Goal: Register for event/course

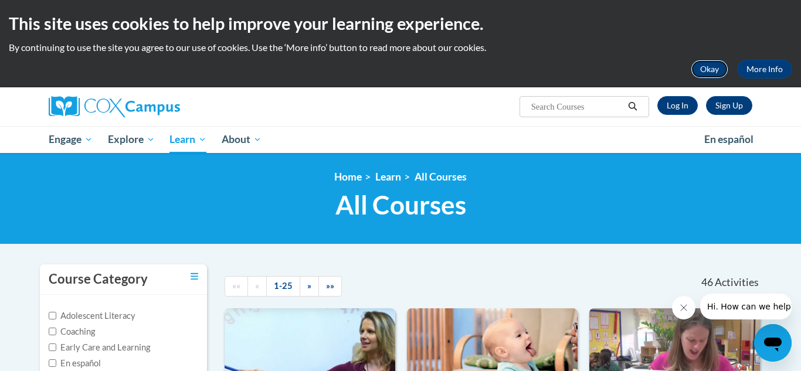
click at [707, 64] on button "Okay" at bounding box center [710, 69] width 38 height 19
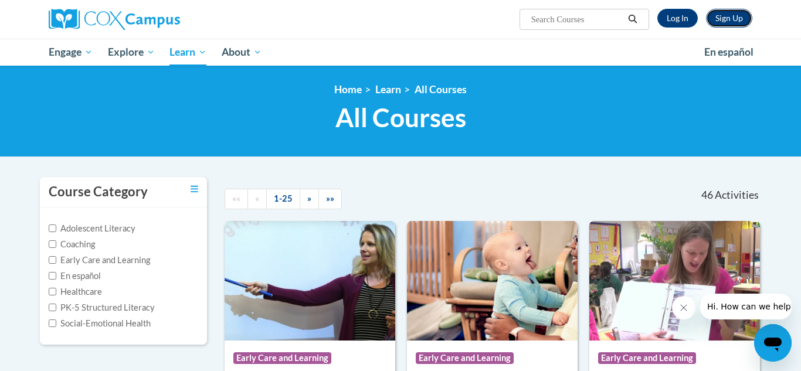
click at [744, 19] on link "Sign Up" at bounding box center [729, 18] width 46 height 19
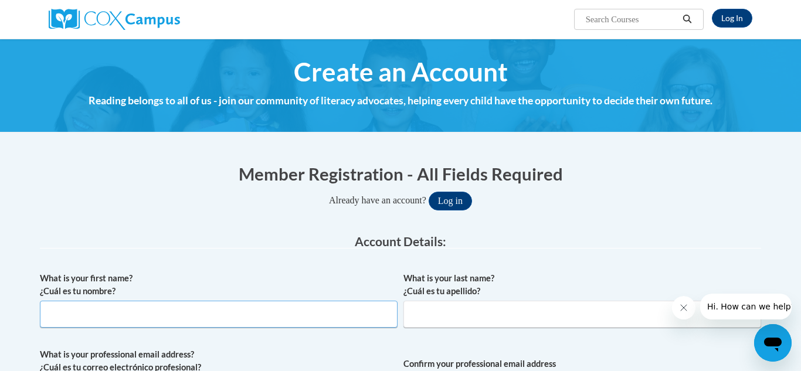
click at [249, 316] on input "What is your first name? ¿Cuál es tu nombre?" at bounding box center [219, 314] width 358 height 27
type input "s"
type input "Sarah"
click at [415, 324] on input "What is your last name? ¿Cuál es tu apellido?" at bounding box center [583, 314] width 358 height 27
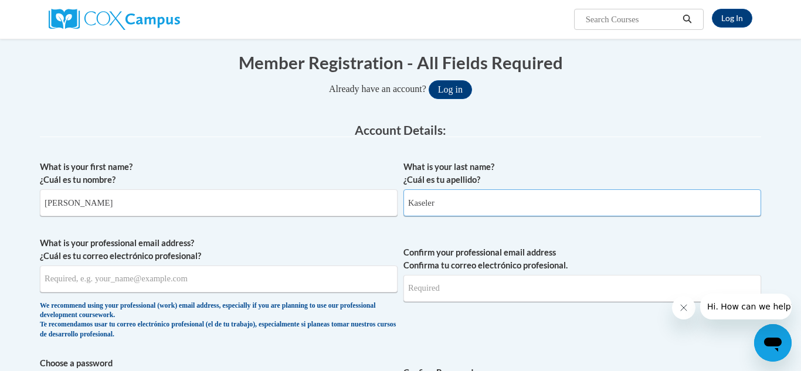
scroll to position [112, 0]
type input "Kaseler"
click at [125, 284] on input "What is your professional email address? ¿Cuál es tu correo electrónico profesi…" at bounding box center [219, 278] width 358 height 27
type input "skaseler@orangecsd.org"
click at [445, 297] on input "Confirm your professional email address Confirma tu correo electrónico profesio…" at bounding box center [583, 288] width 358 height 27
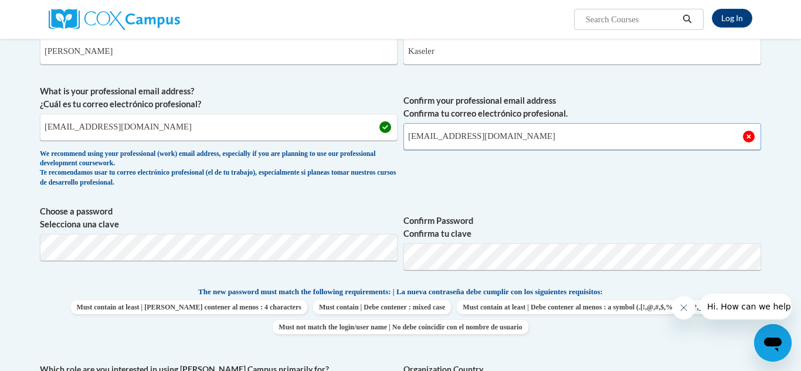
scroll to position [287, 0]
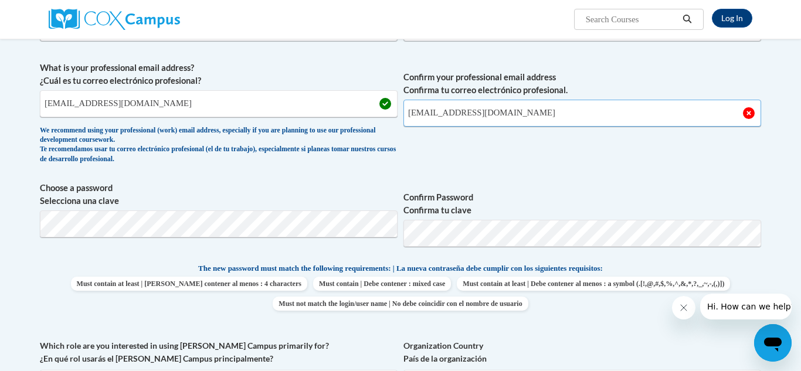
type input "skaseler@orangecsd.org"
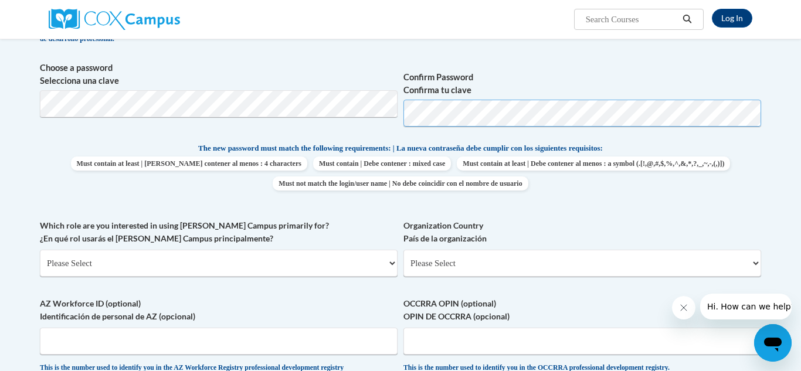
scroll to position [405, 0]
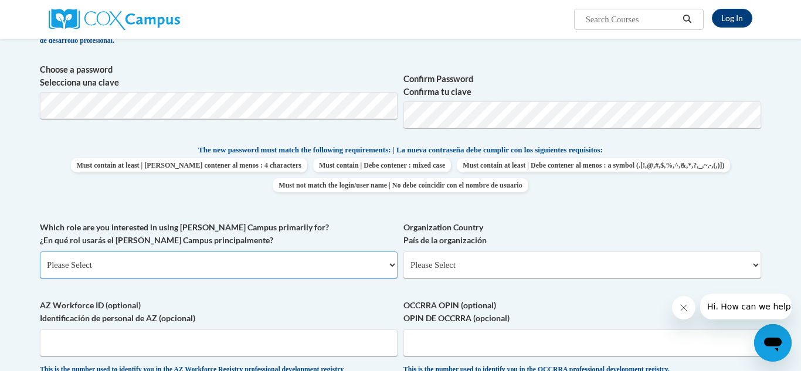
click at [223, 269] on select "Please Select College/University | Colegio/Universidad Community/Nonprofit Part…" at bounding box center [219, 265] width 358 height 27
select select "fbf2d438-af2f-41f8-98f1-81c410e29de3"
click at [40, 252] on select "Please Select College/University | Colegio/Universidad Community/Nonprofit Part…" at bounding box center [219, 265] width 358 height 27
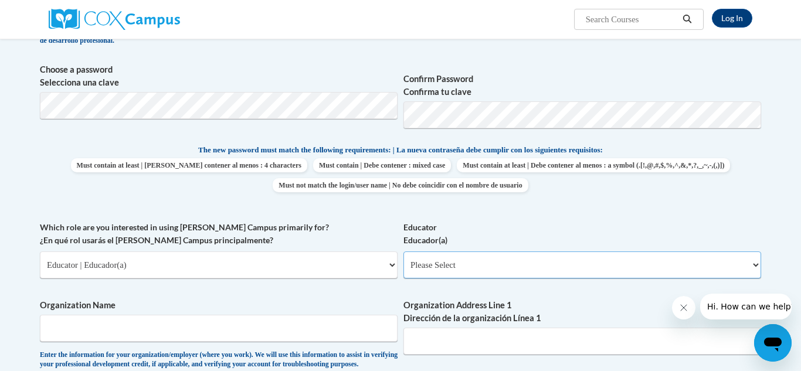
click at [756, 267] on select "Please Select Early Learning/Daycare Teacher/Family Home Care Provider | Maestr…" at bounding box center [583, 265] width 358 height 27
select select "d5fdb05a-b36c-4d60-97fa-9afceda7e903"
click at [404, 252] on select "Please Select Early Learning/Daycare Teacher/Family Home Care Provider | Maestr…" at bounding box center [583, 265] width 358 height 27
click at [71, 332] on input "Organization Name" at bounding box center [219, 328] width 358 height 27
type input "Orange City School District /Orange Inclusive Preschool"
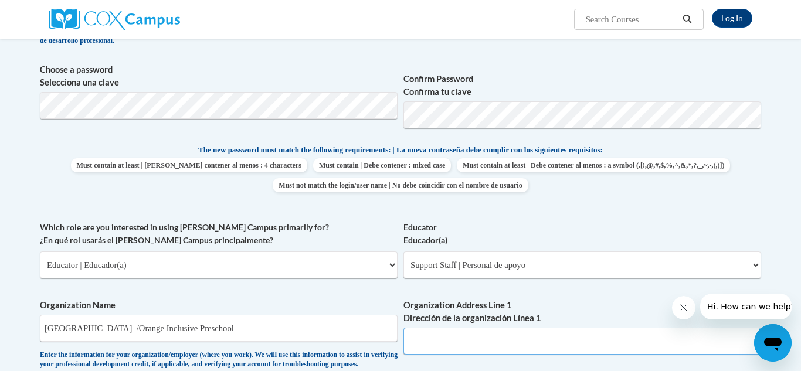
click at [435, 338] on input "Organization Address Line 1 Dirección de la organización Línea 1" at bounding box center [583, 341] width 358 height 27
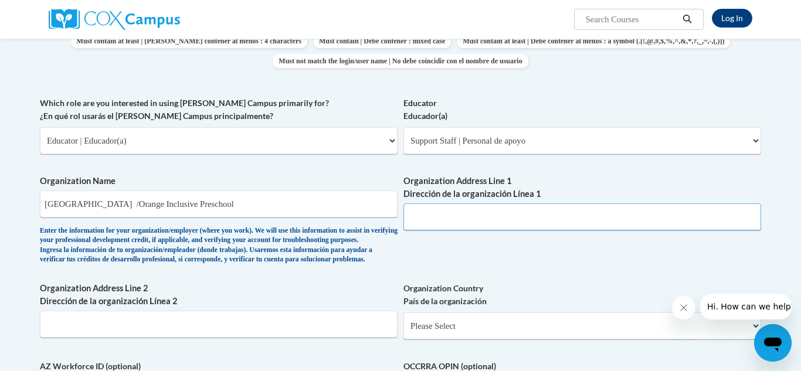
scroll to position [546, 0]
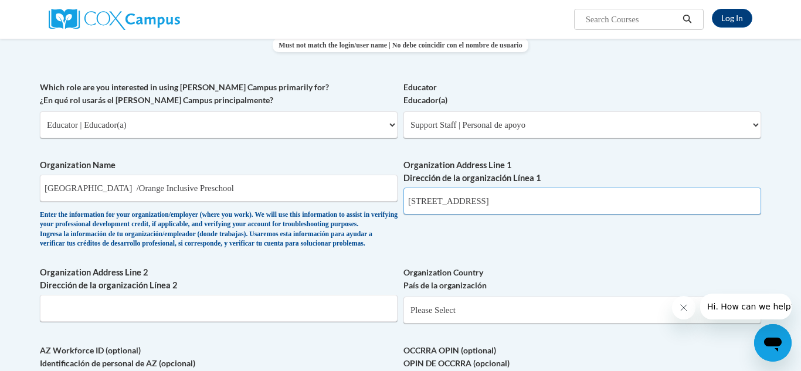
type input "32000 Chagrin Blvd Pepper Pike, OH 44124"
click at [443, 324] on select "Please Select United States | Estados Unidos Outside of the United States | Fue…" at bounding box center [583, 310] width 358 height 27
select select "ad49bcad-a171-4b2e-b99c-48b446064914"
click at [404, 316] on select "Please Select United States | Estados Unidos Outside of the United States | Fue…" at bounding box center [583, 310] width 358 height 27
select select
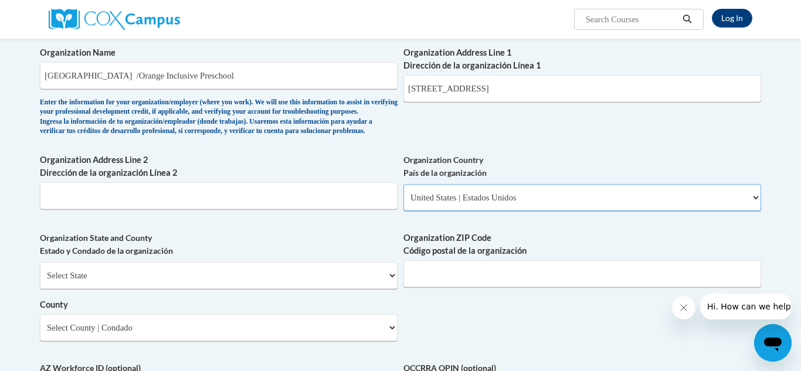
scroll to position [659, 0]
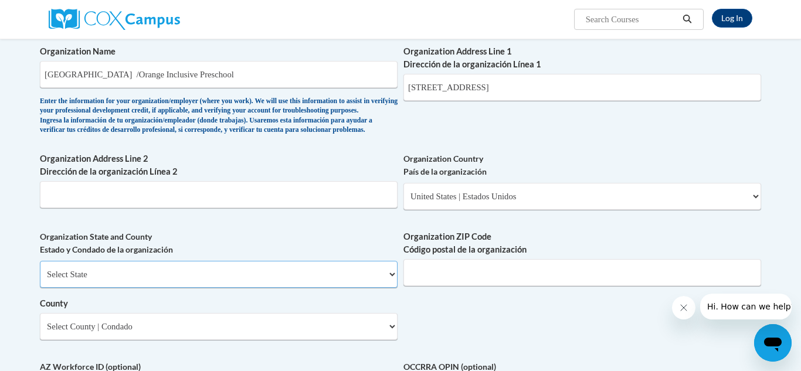
click at [189, 286] on select "Select State Alabama Alaska Arizona Arkansas California Colorado Connecticut De…" at bounding box center [219, 274] width 358 height 27
select select "Ohio"
click at [40, 280] on select "Select State Alabama Alaska Arizona Arkansas California Colorado Connecticut De…" at bounding box center [219, 274] width 358 height 27
click at [528, 286] on input "Organization ZIP Code Código postal de la organización" at bounding box center [583, 272] width 358 height 27
type input "44124"
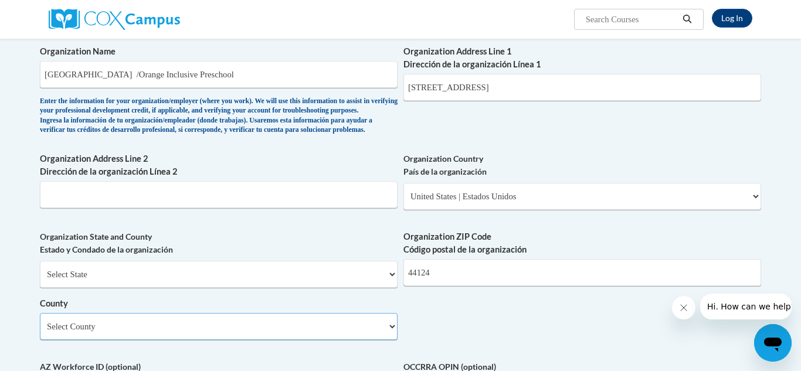
click at [394, 340] on select "Select County Adams Allen Ashland Ashtabula Athens Auglaize Belmont Brown Butle…" at bounding box center [219, 326] width 358 height 27
select select "Cuyahoga"
click at [40, 332] on select "Select County Adams Allen Ashland Ashtabula Athens Auglaize Belmont Brown Butle…" at bounding box center [219, 326] width 358 height 27
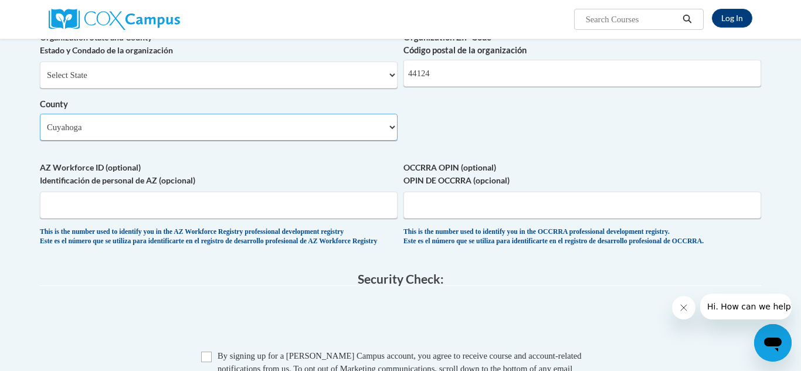
scroll to position [864, 0]
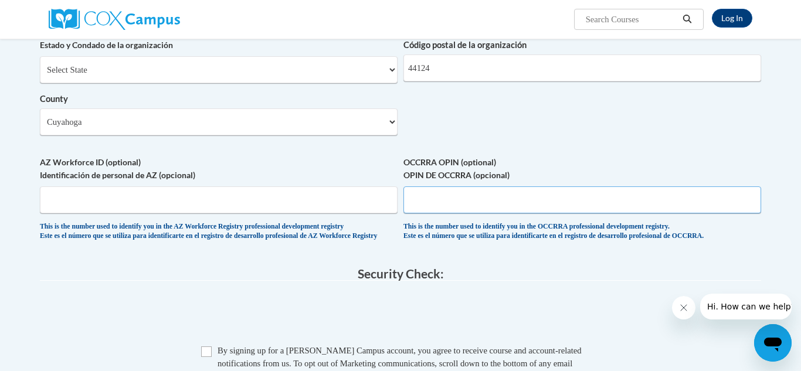
click at [423, 214] on input "OCCRRA OPIN (optional) OPIN DE OCCRRA (opcional)" at bounding box center [583, 200] width 358 height 27
type input "1134-6909"
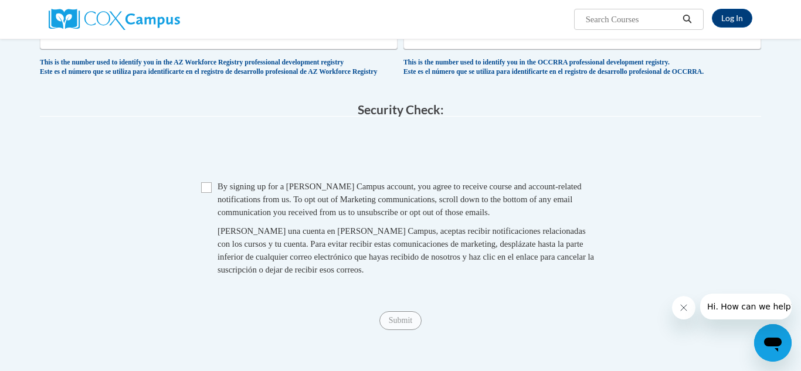
scroll to position [1032, 0]
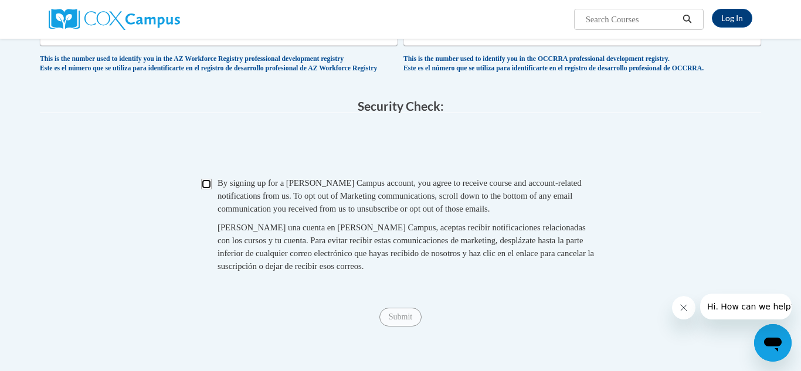
click at [206, 189] on input "Checkbox" at bounding box center [206, 184] width 11 height 11
checkbox input "true"
click at [406, 327] on input "Submit" at bounding box center [401, 317] width 42 height 19
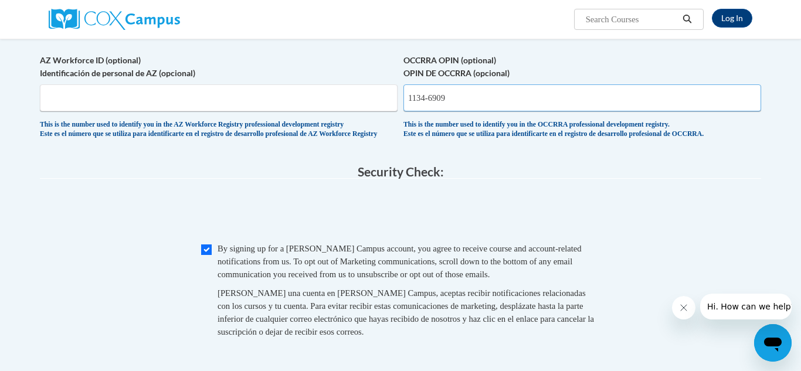
scroll to position [964, 0]
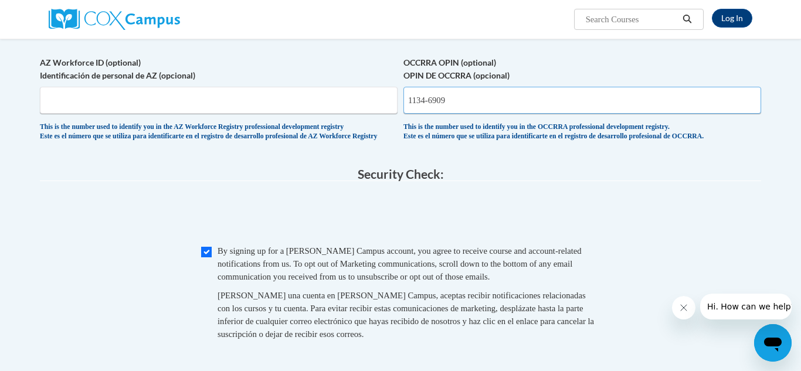
click at [490, 114] on input "1134-6909" at bounding box center [583, 100] width 358 height 27
type input "11346909"
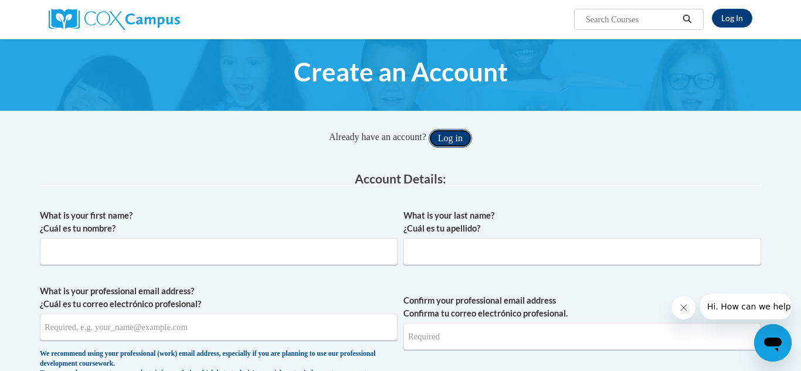
click at [446, 134] on button "Log in" at bounding box center [450, 138] width 43 height 19
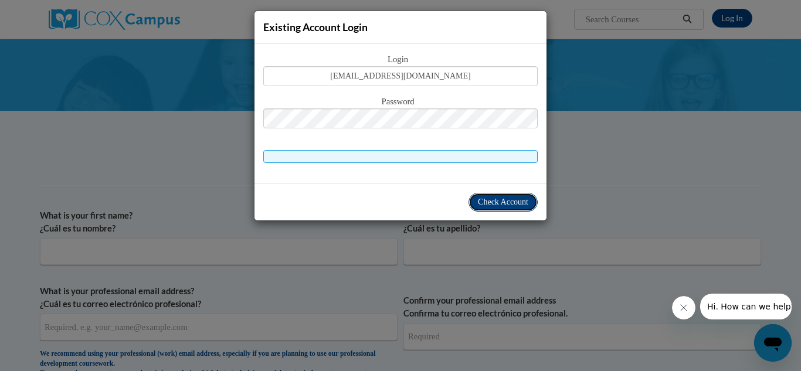
click at [495, 198] on span "Check Account" at bounding box center [503, 202] width 50 height 9
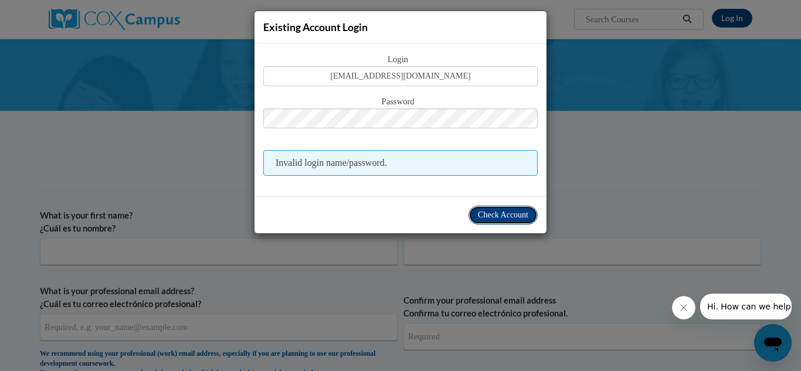
click at [496, 222] on button "Check Account" at bounding box center [503, 215] width 69 height 19
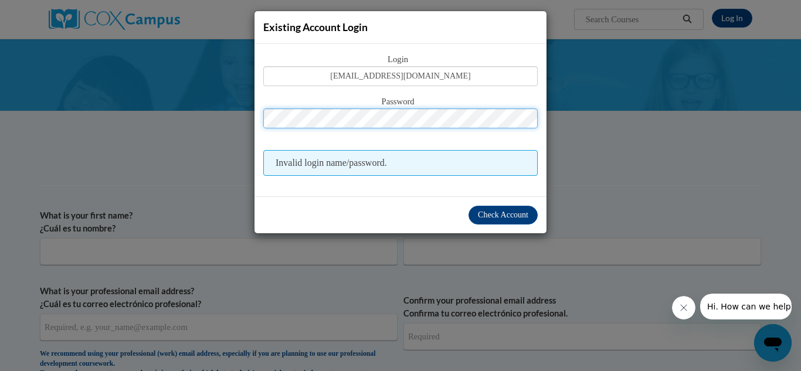
click at [303, 132] on div "Password" at bounding box center [400, 118] width 275 height 46
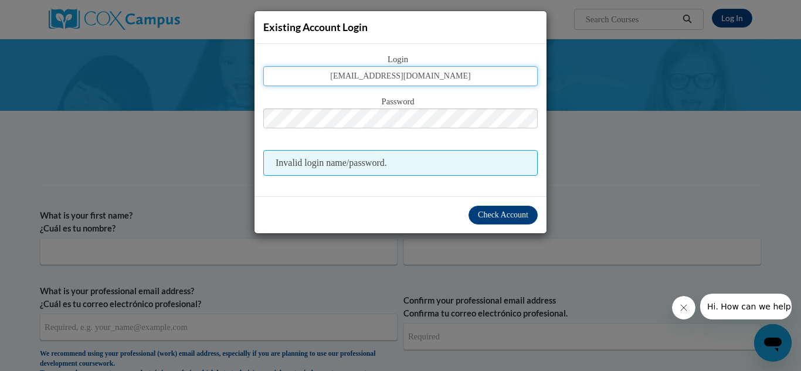
click at [443, 77] on input "[EMAIL_ADDRESS][DOMAIN_NAME]" at bounding box center [400, 76] width 275 height 20
type input "s"
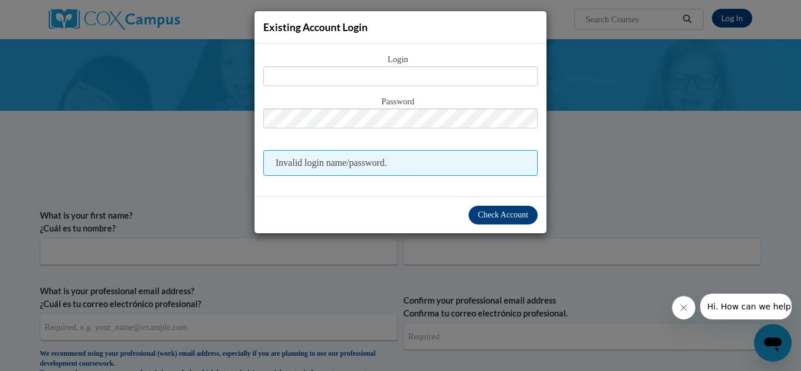
click at [619, 171] on div "Existing Account Login Login Password Invalid login name/password. Check Account" at bounding box center [400, 185] width 801 height 371
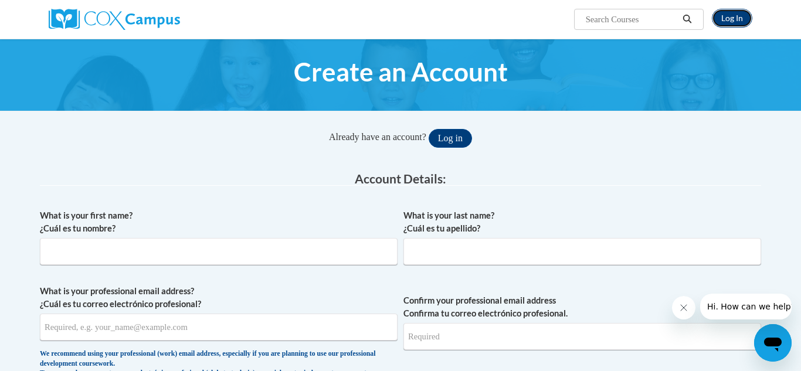
click at [741, 19] on link "Log In" at bounding box center [732, 18] width 40 height 19
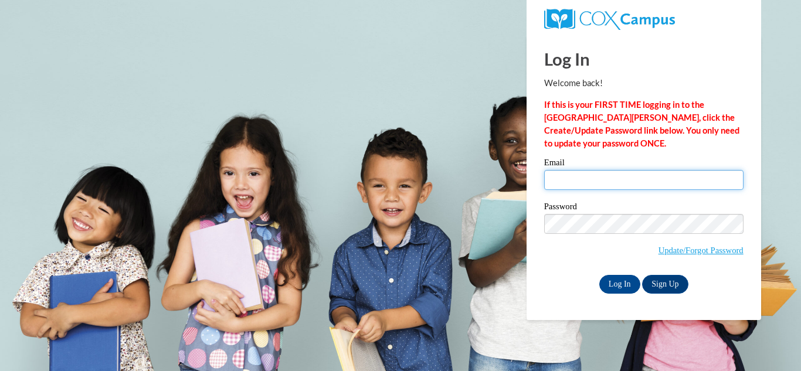
click at [614, 180] on input "Email" at bounding box center [643, 180] width 199 height 20
type input "l"
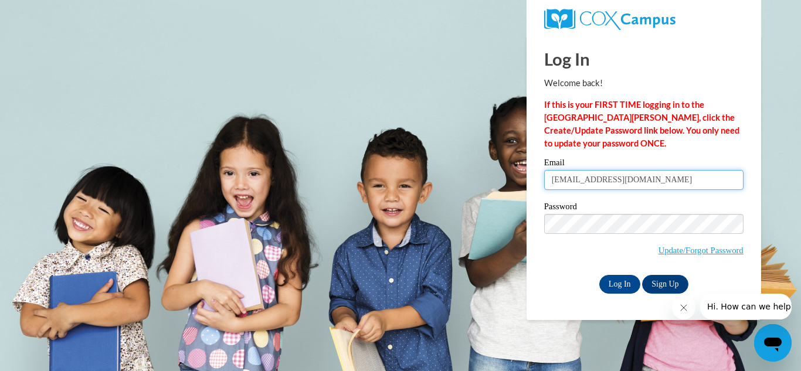
type input "[EMAIL_ADDRESS][DOMAIN_NAME]"
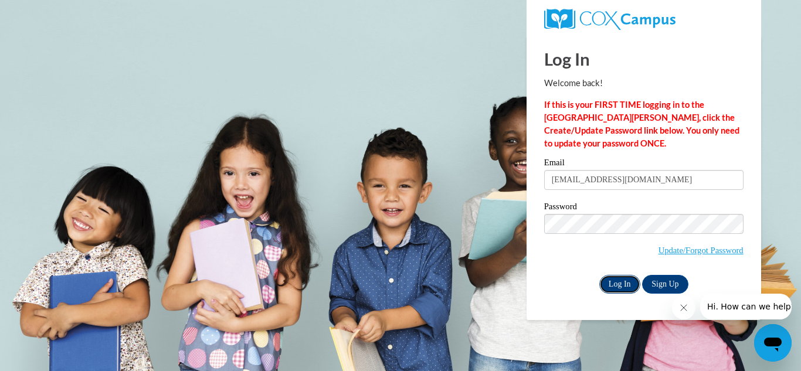
click at [625, 284] on input "Log In" at bounding box center [619, 284] width 41 height 19
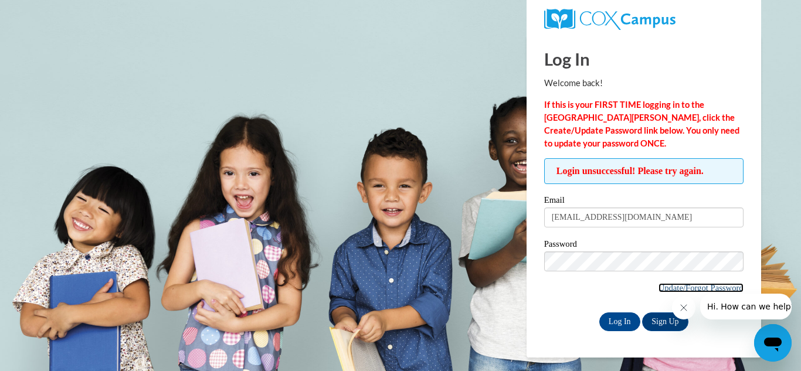
click at [684, 292] on link "Update/Forgot Password" at bounding box center [701, 287] width 85 height 9
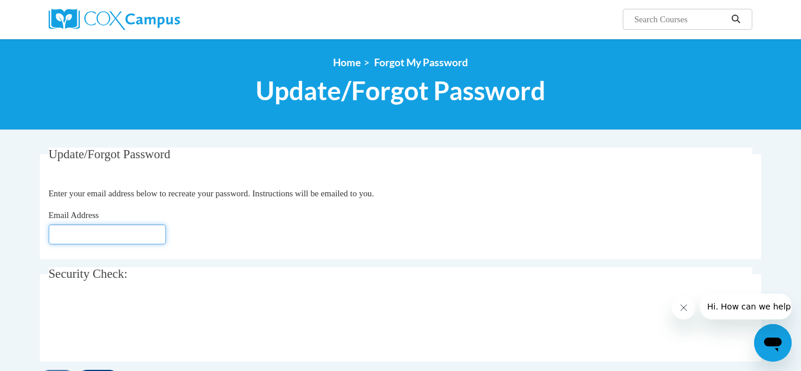
click at [76, 236] on input "Email Address" at bounding box center [107, 235] width 117 height 20
type input "[EMAIL_ADDRESS][DOMAIN_NAME]"
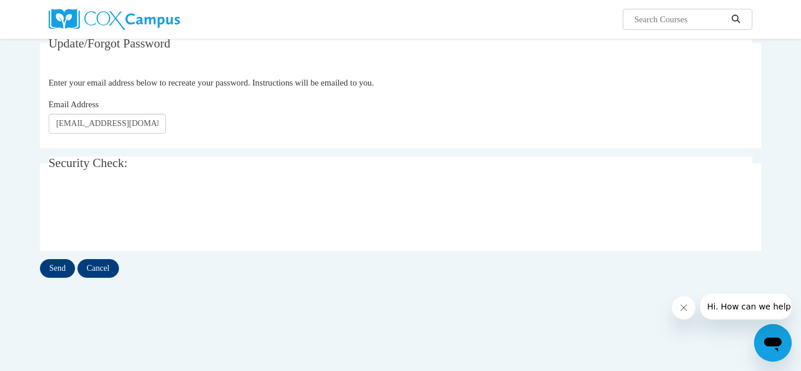
scroll to position [111, 0]
click at [48, 267] on input "Send" at bounding box center [57, 268] width 35 height 19
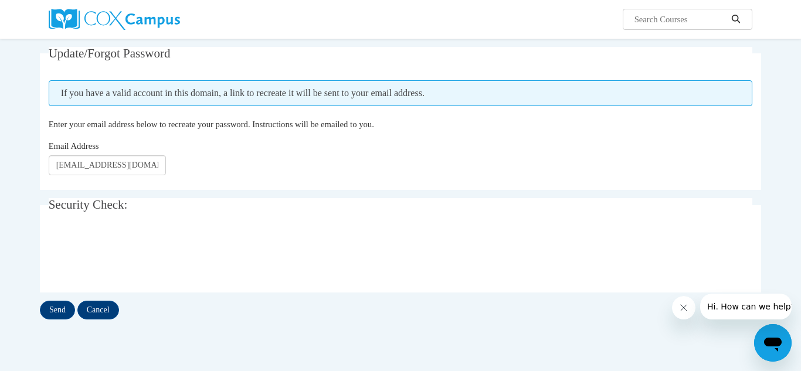
scroll to position [117, 0]
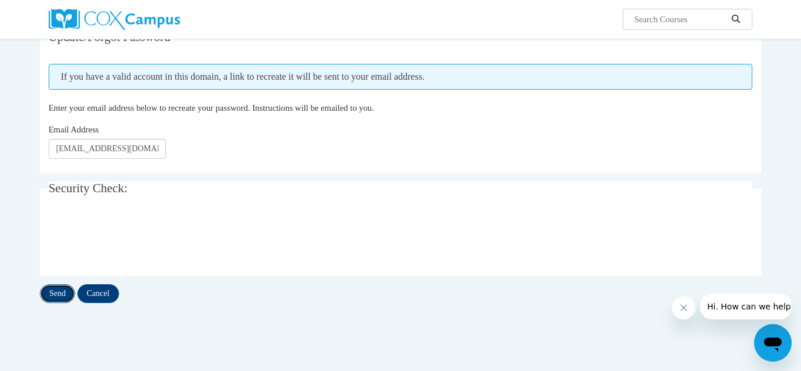
click at [62, 291] on input "Send" at bounding box center [57, 293] width 35 height 19
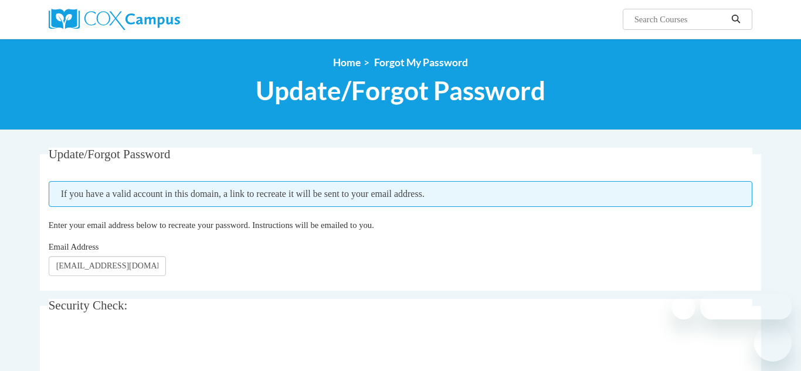
click at [62, 291] on div "Update/Forgot Password Please enter your email address If you have a valid acco…" at bounding box center [400, 284] width 721 height 273
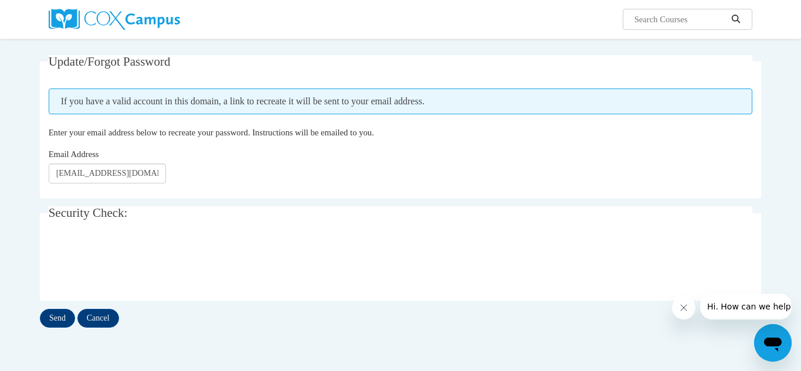
scroll to position [94, 0]
click at [65, 318] on input "Send" at bounding box center [57, 317] width 35 height 19
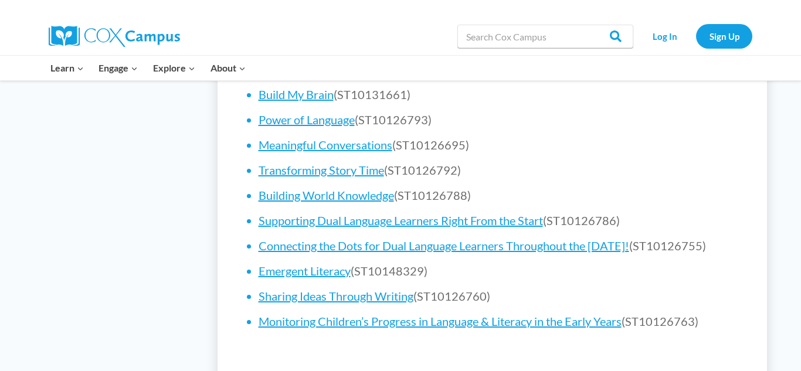
scroll to position [814, 0]
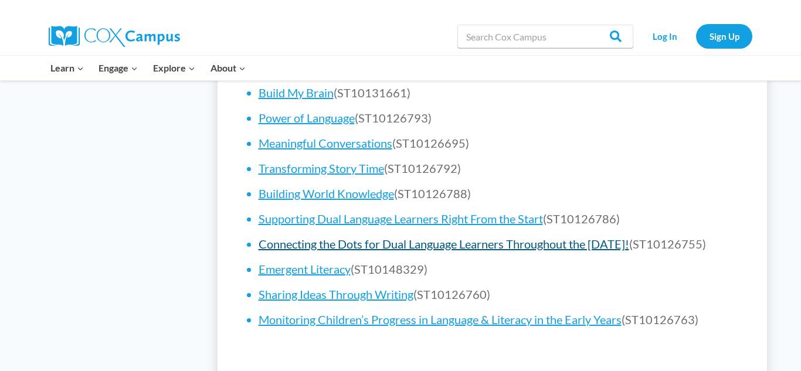
click at [394, 248] on link "Connecting the Dots for Dual Language Learners Throughout the [DATE]!" at bounding box center [444, 244] width 371 height 14
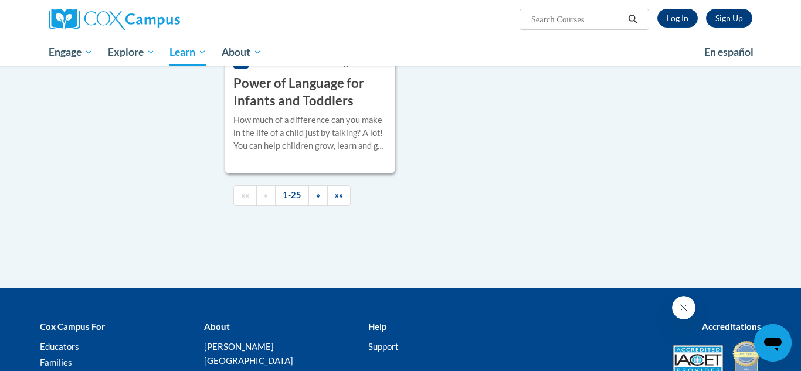
scroll to position [2846, 0]
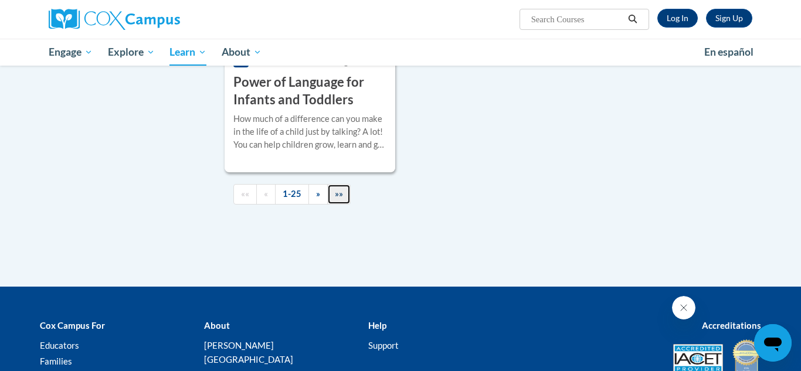
click at [338, 198] on span "»»" at bounding box center [339, 194] width 8 height 10
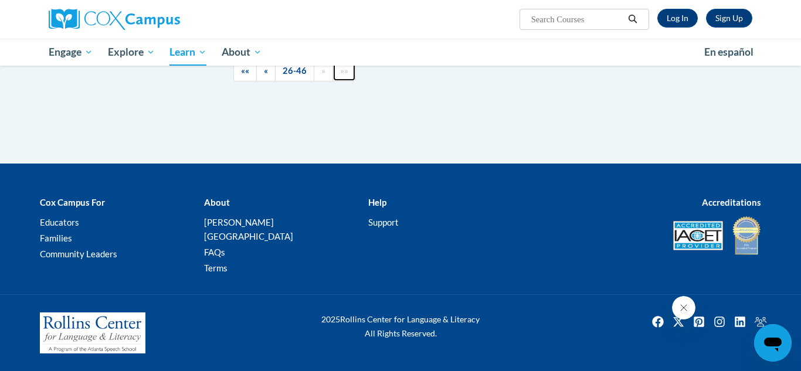
scroll to position [2176, 0]
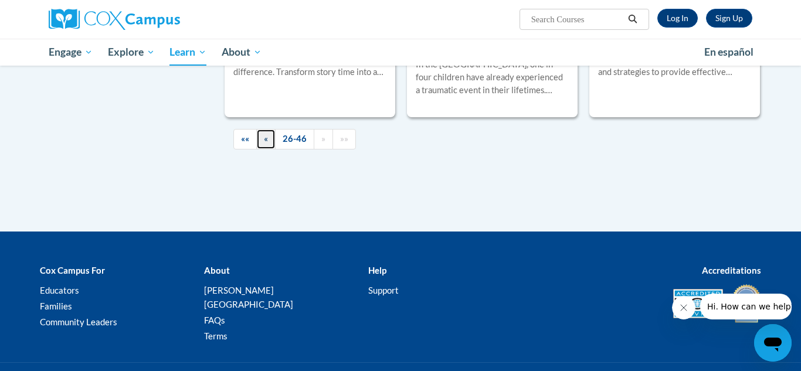
click at [264, 134] on span "«" at bounding box center [266, 139] width 4 height 10
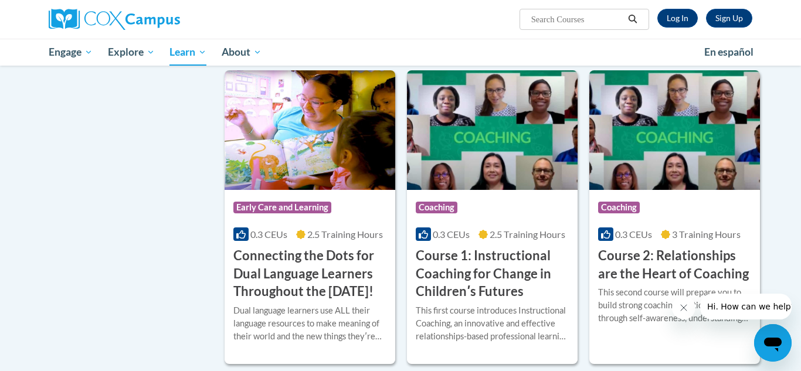
scroll to position [476, 0]
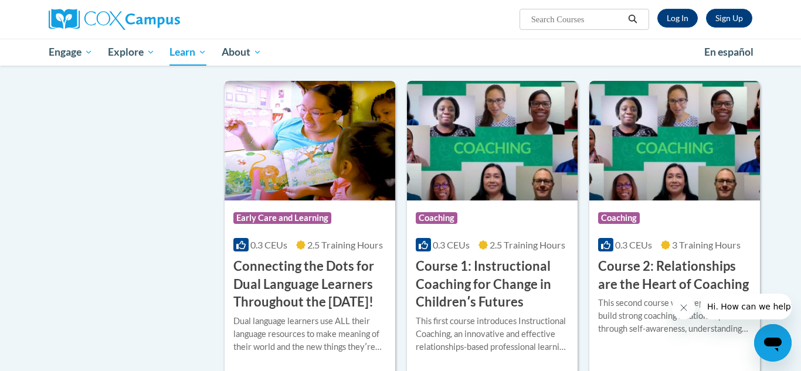
click at [293, 271] on h3 "Connecting the Dots for Dual Language Learners Throughout the Preschool Day!" at bounding box center [309, 285] width 153 height 54
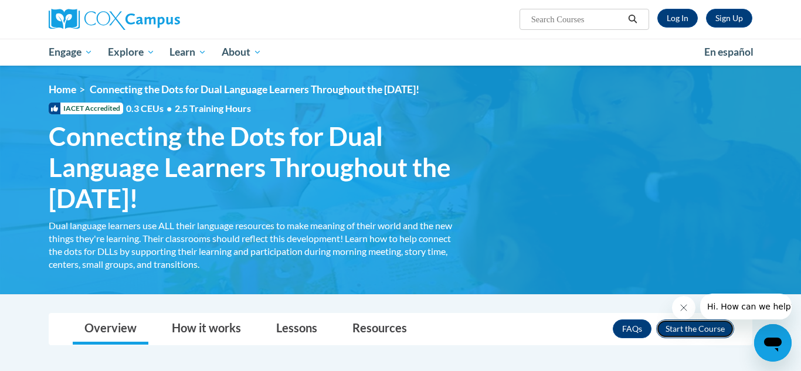
click at [683, 334] on button "Enroll" at bounding box center [695, 329] width 78 height 19
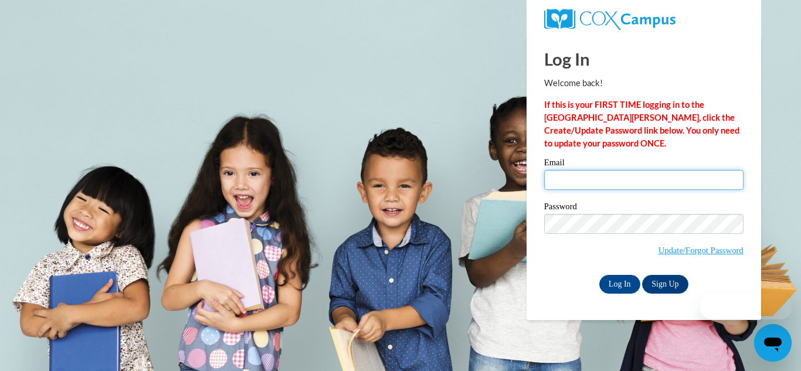
click at [616, 185] on input "Email" at bounding box center [643, 180] width 199 height 20
type input "s"
type input "S"
type input "[EMAIL_ADDRESS][DOMAIN_NAME]"
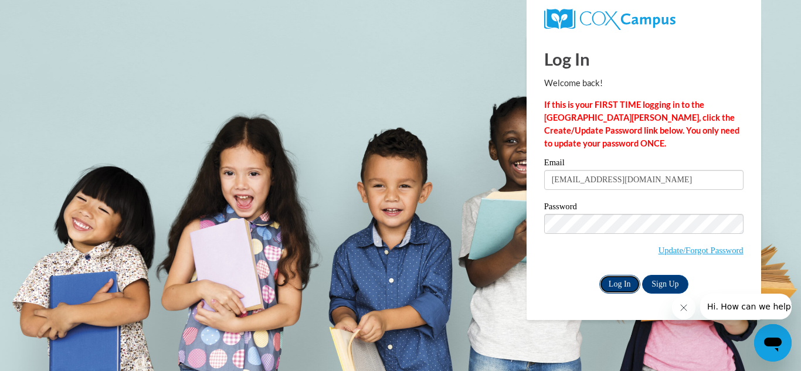
click at [609, 282] on input "Log In" at bounding box center [619, 284] width 41 height 19
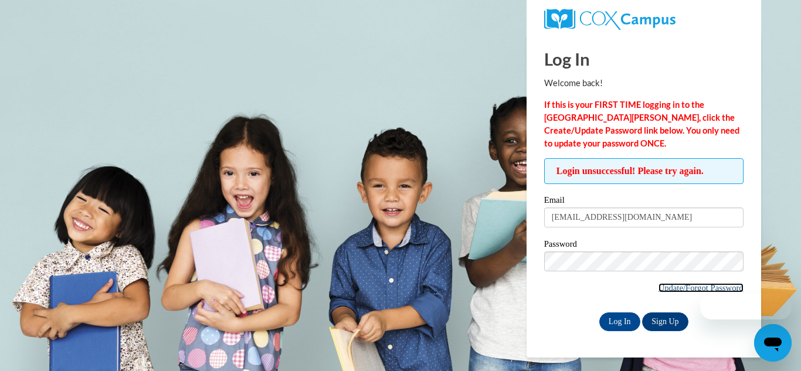
click at [677, 289] on link "Update/Forgot Password" at bounding box center [701, 287] width 85 height 9
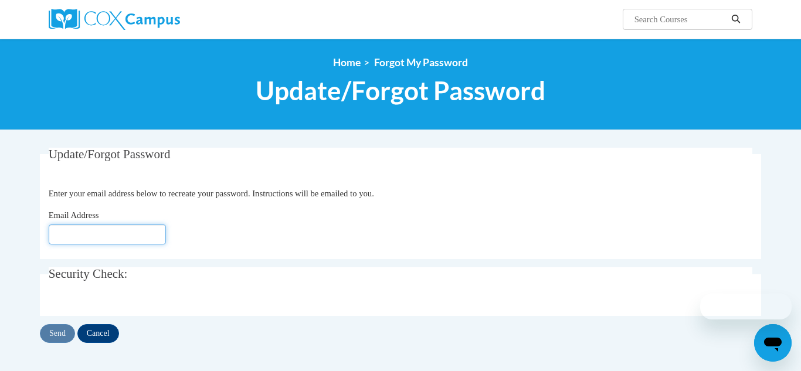
click at [87, 237] on input "Email Address" at bounding box center [107, 235] width 117 height 20
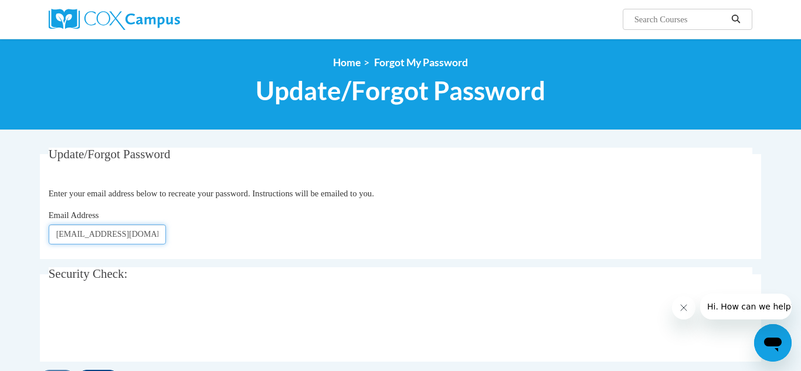
type input "[EMAIL_ADDRESS][DOMAIN_NAME]"
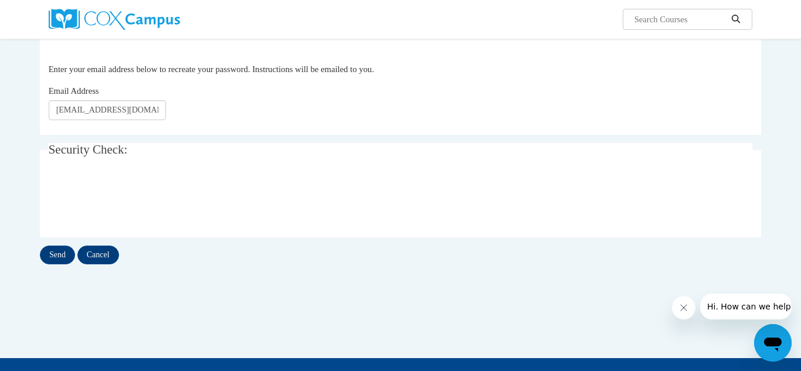
scroll to position [128, 0]
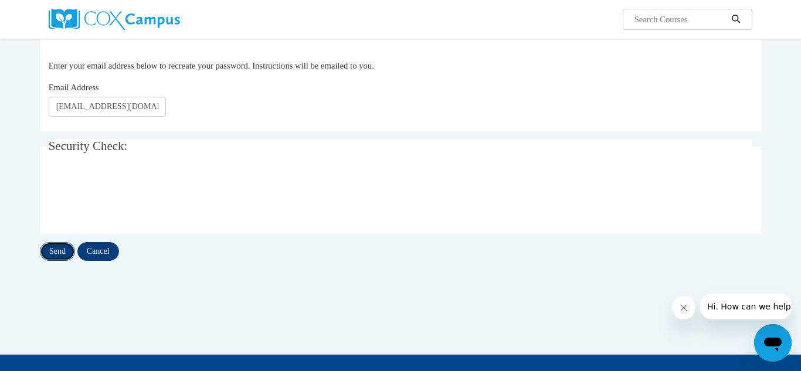
click at [51, 256] on input "Send" at bounding box center [57, 251] width 35 height 19
